Goal: Task Accomplishment & Management: Complete application form

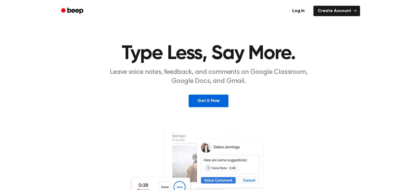
click at [208, 99] on link "Get It Now" at bounding box center [208, 101] width 40 height 13
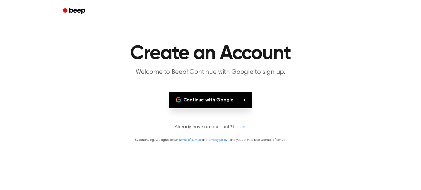
click at [200, 97] on button "Continue with Google" at bounding box center [210, 100] width 83 height 16
